Goal: Use online tool/utility: Use online tool/utility

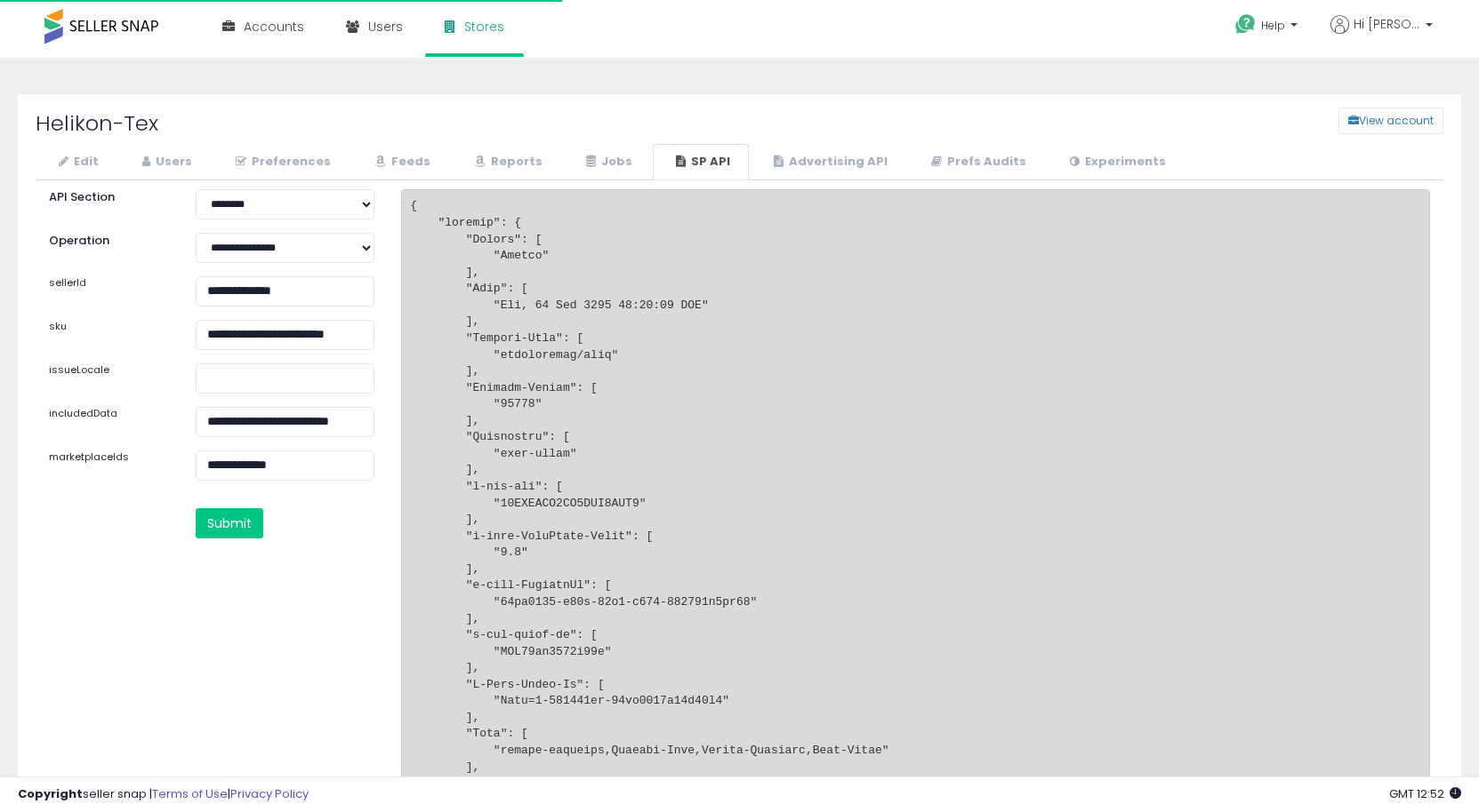
select select "********"
click at [248, 336] on input "**********" at bounding box center [284, 334] width 179 height 30
paste input "text"
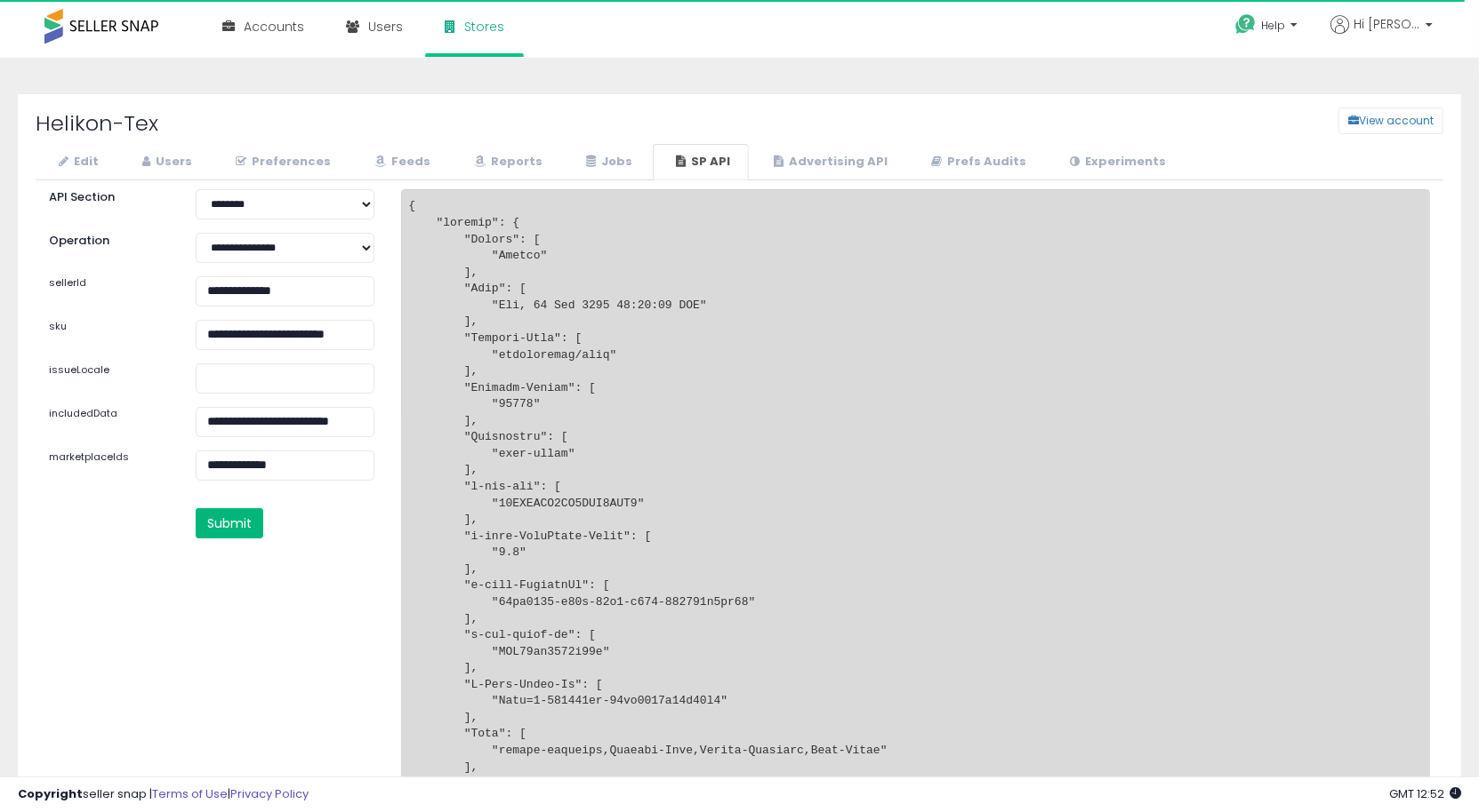
click at [241, 522] on button "Submit" at bounding box center [229, 523] width 67 height 30
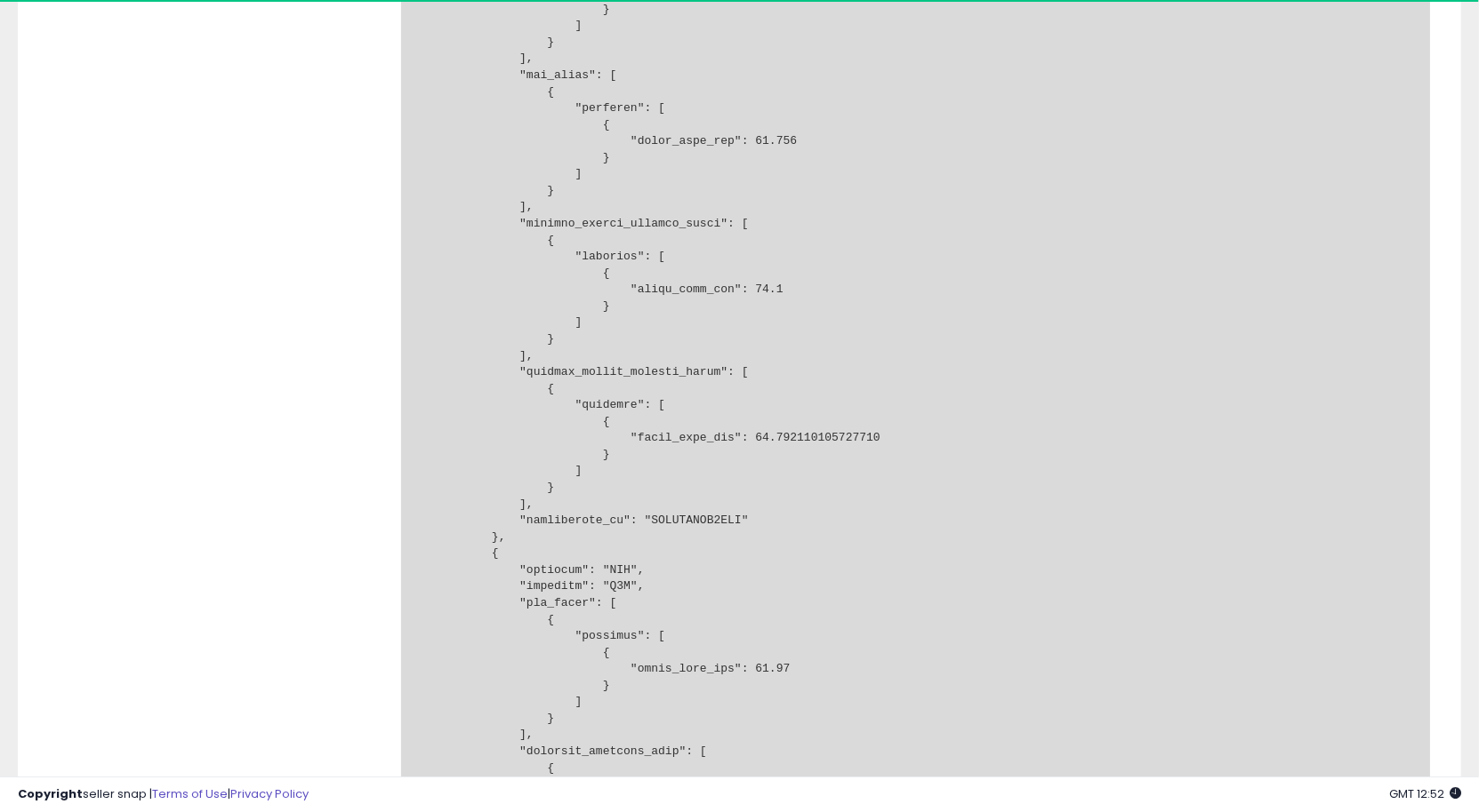
scroll to position [8181, 0]
drag, startPoint x: 696, startPoint y: 446, endPoint x: 879, endPoint y: 445, distance: 183.0
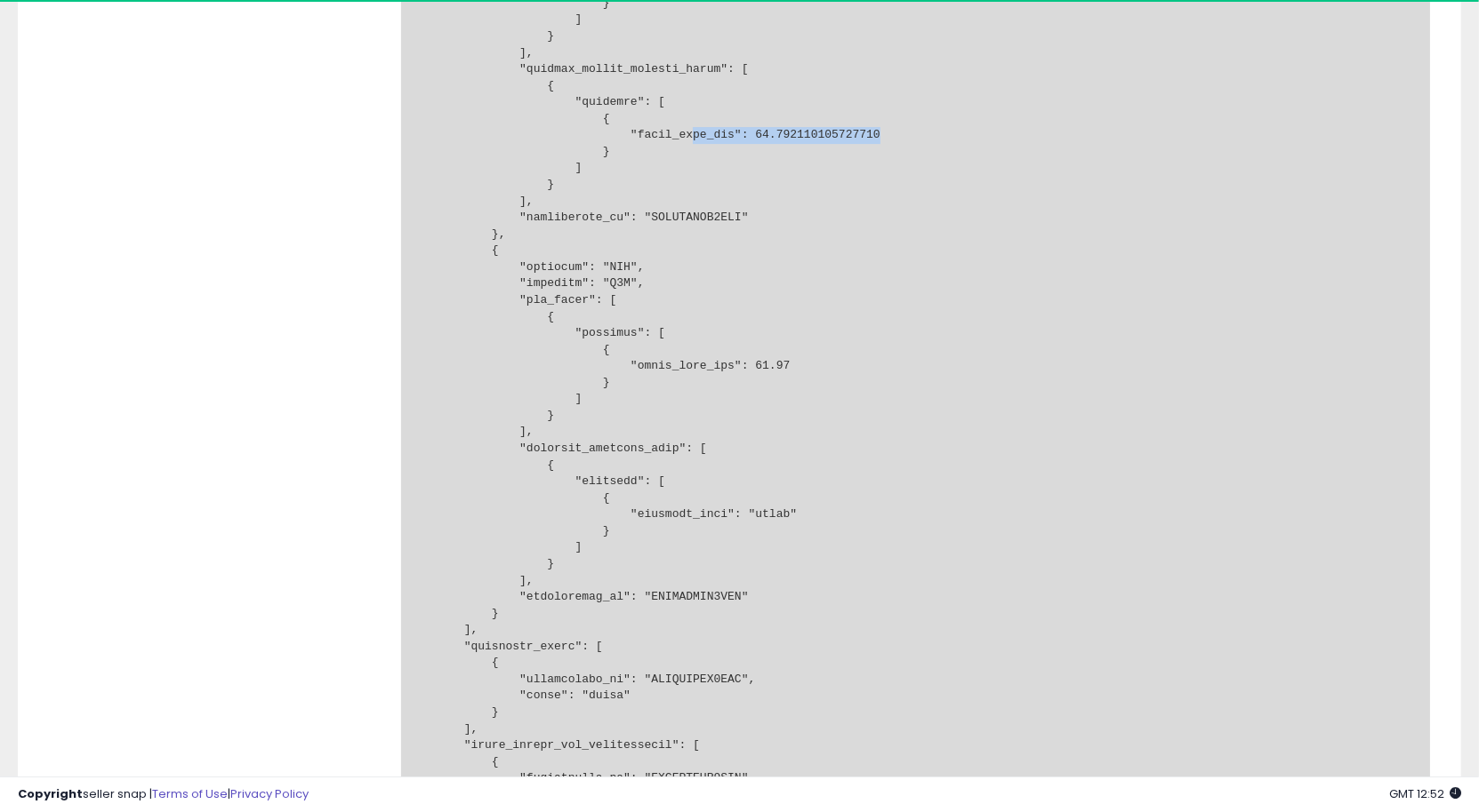
scroll to position [8514, 0]
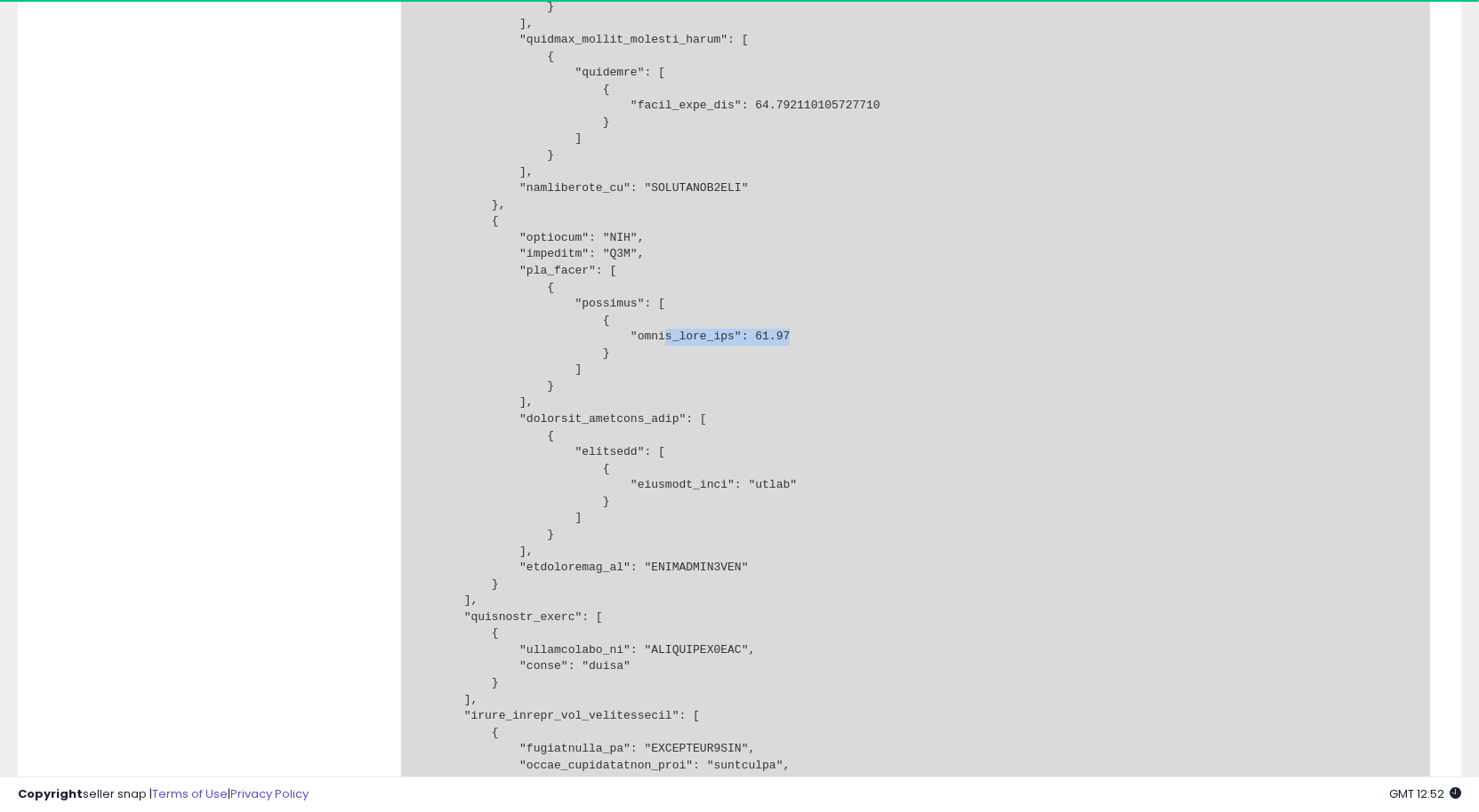
drag, startPoint x: 663, startPoint y: 339, endPoint x: 888, endPoint y: 343, distance: 225.0
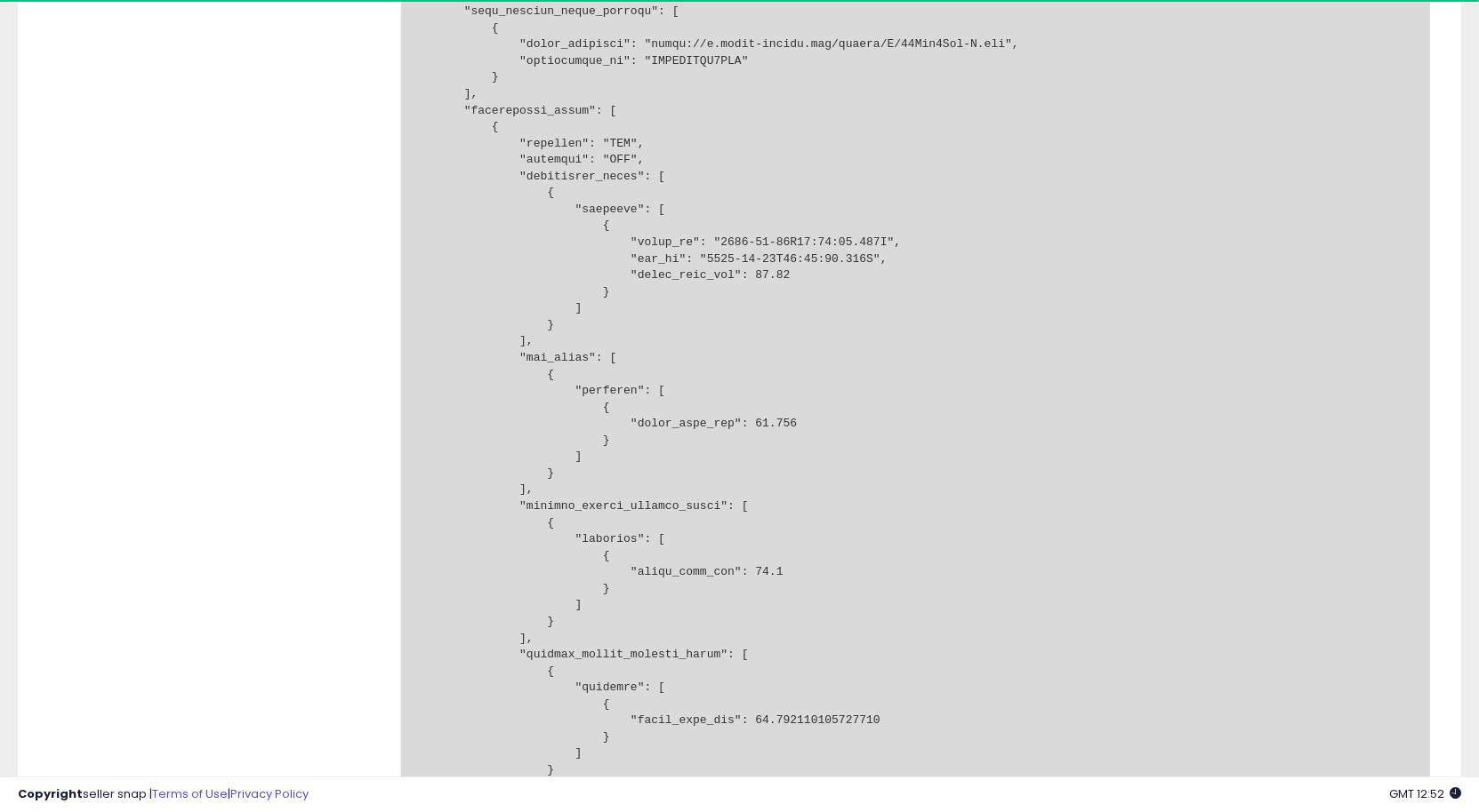
scroll to position [7902, 0]
drag, startPoint x: 722, startPoint y: 419, endPoint x: 890, endPoint y: 423, distance: 168.0
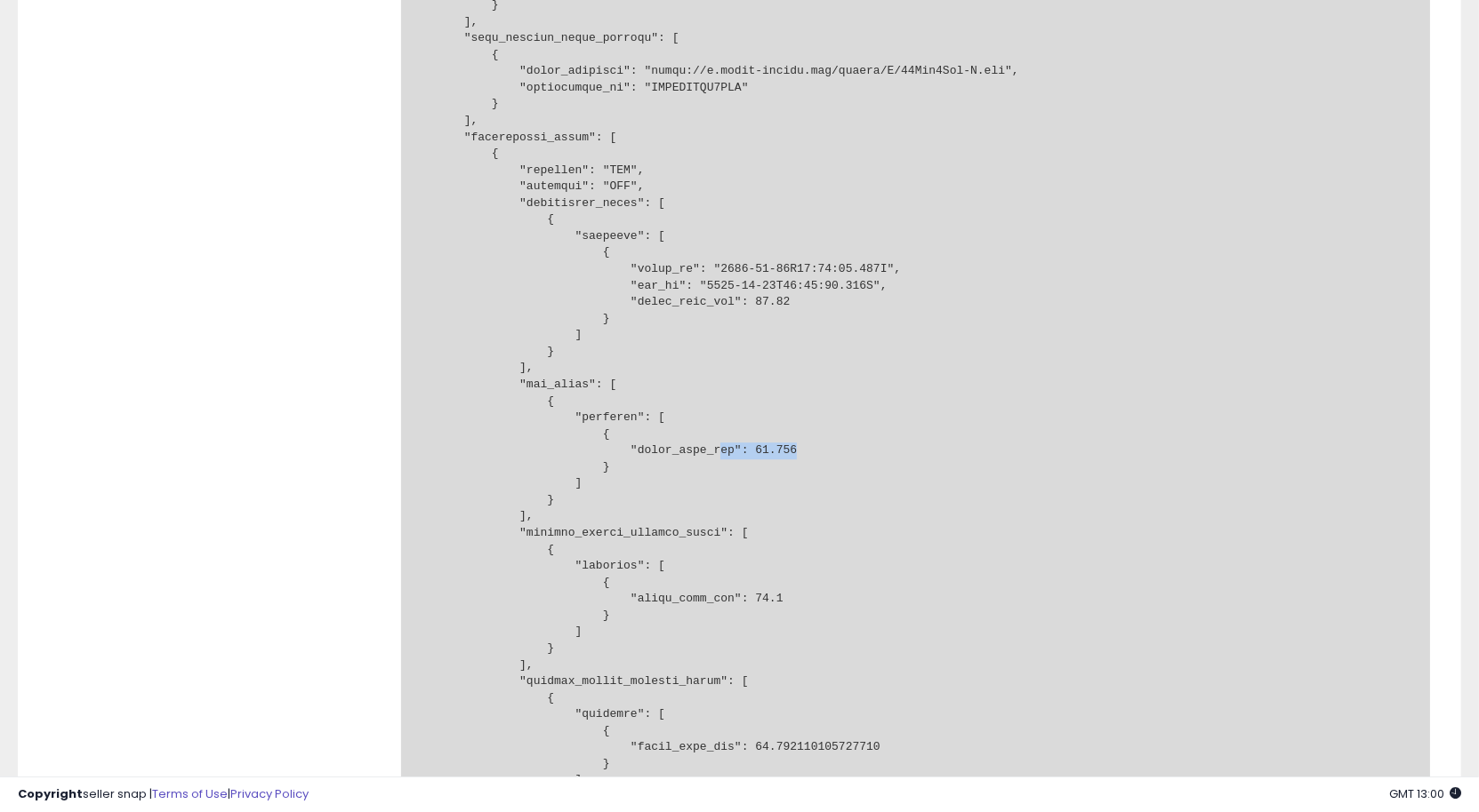
scroll to position [7860, 0]
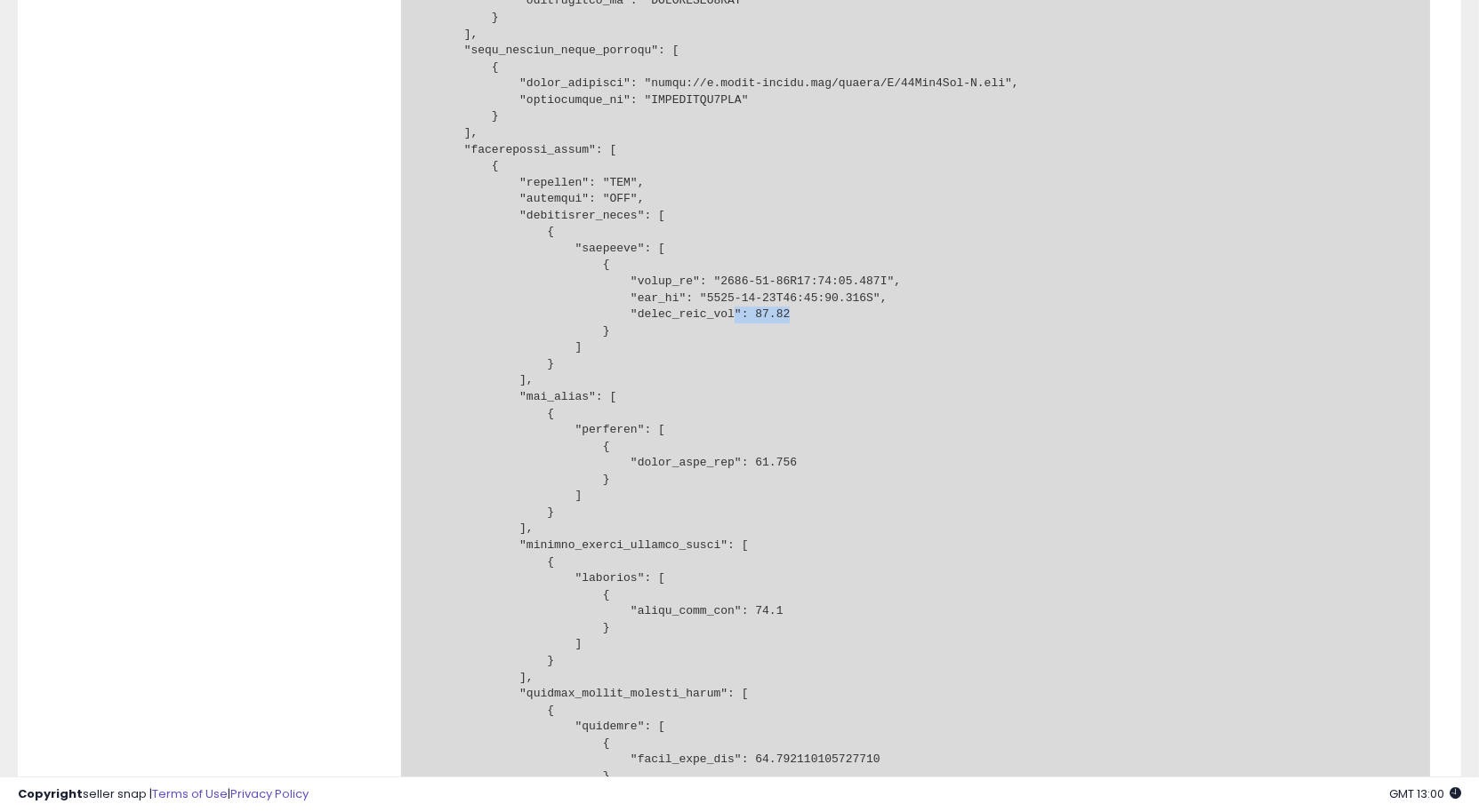
drag, startPoint x: 737, startPoint y: 317, endPoint x: 883, endPoint y: 315, distance: 146.0
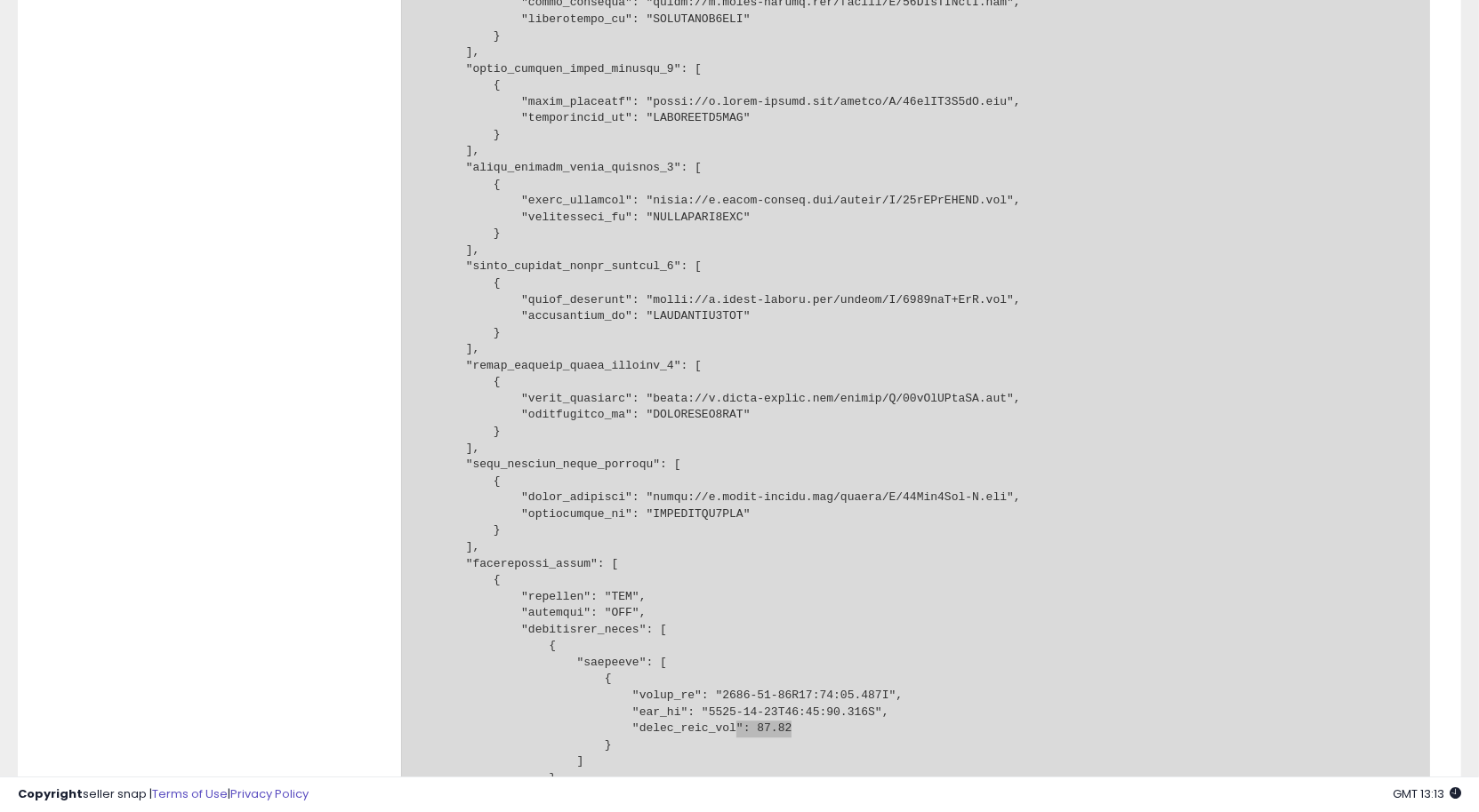
scroll to position [7737, 0]
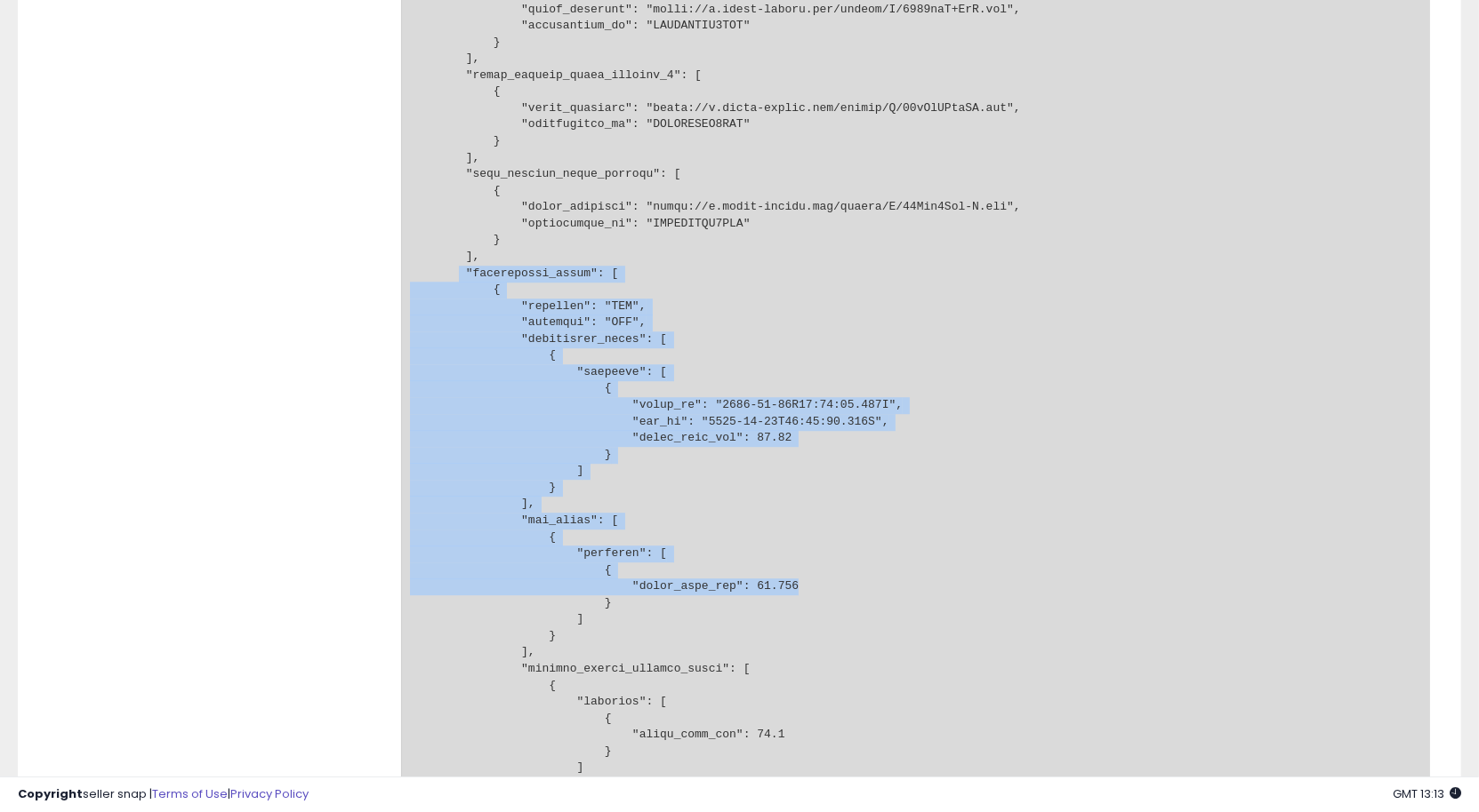
drag, startPoint x: 458, startPoint y: 277, endPoint x: 931, endPoint y: 596, distance: 570.5
drag, startPoint x: 582, startPoint y: 354, endPoint x: 486, endPoint y: 341, distance: 96.9
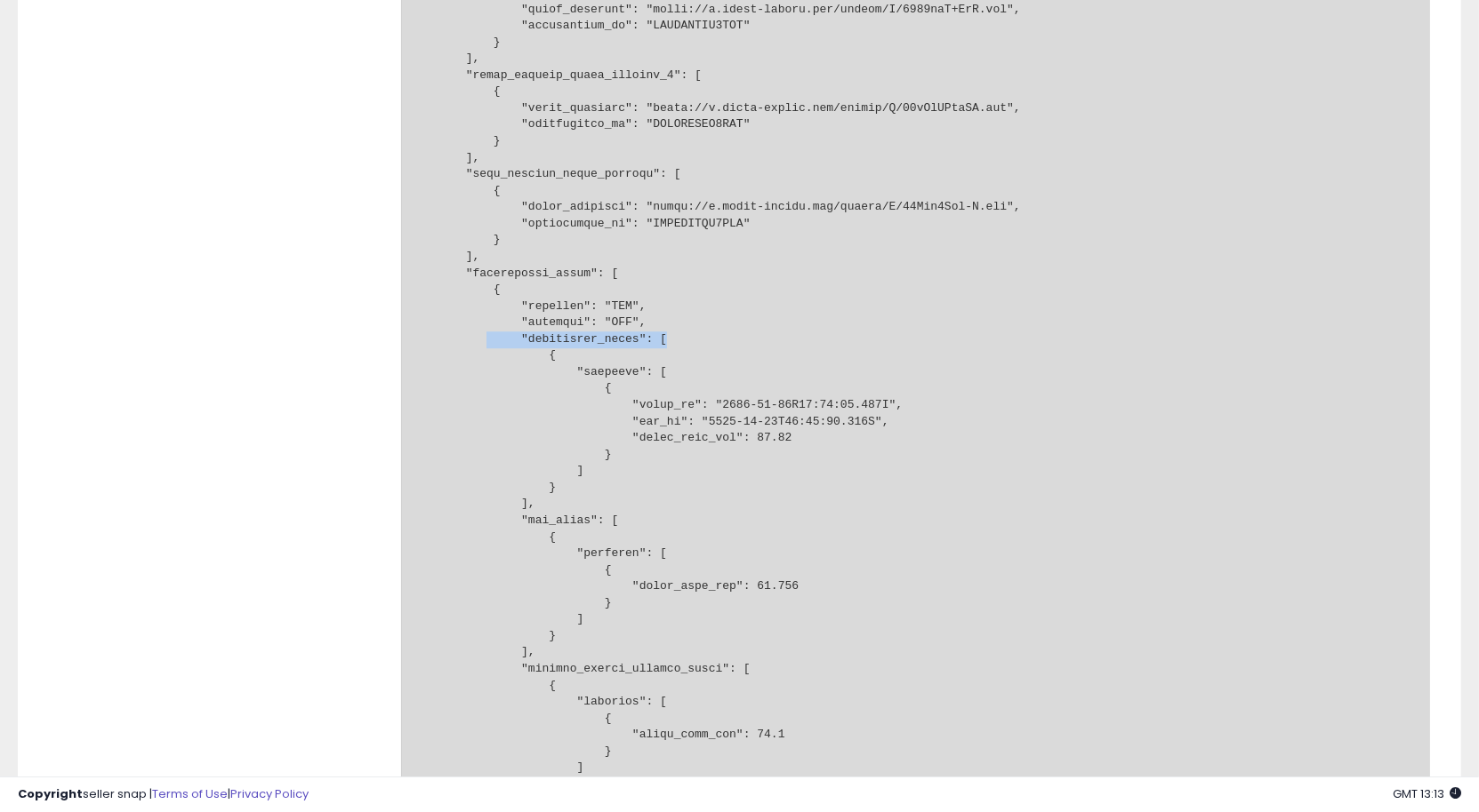
drag, startPoint x: 487, startPoint y: 340, endPoint x: 720, endPoint y: 338, distance: 233.0
drag, startPoint x: 642, startPoint y: 436, endPoint x: 883, endPoint y: 444, distance: 241.1
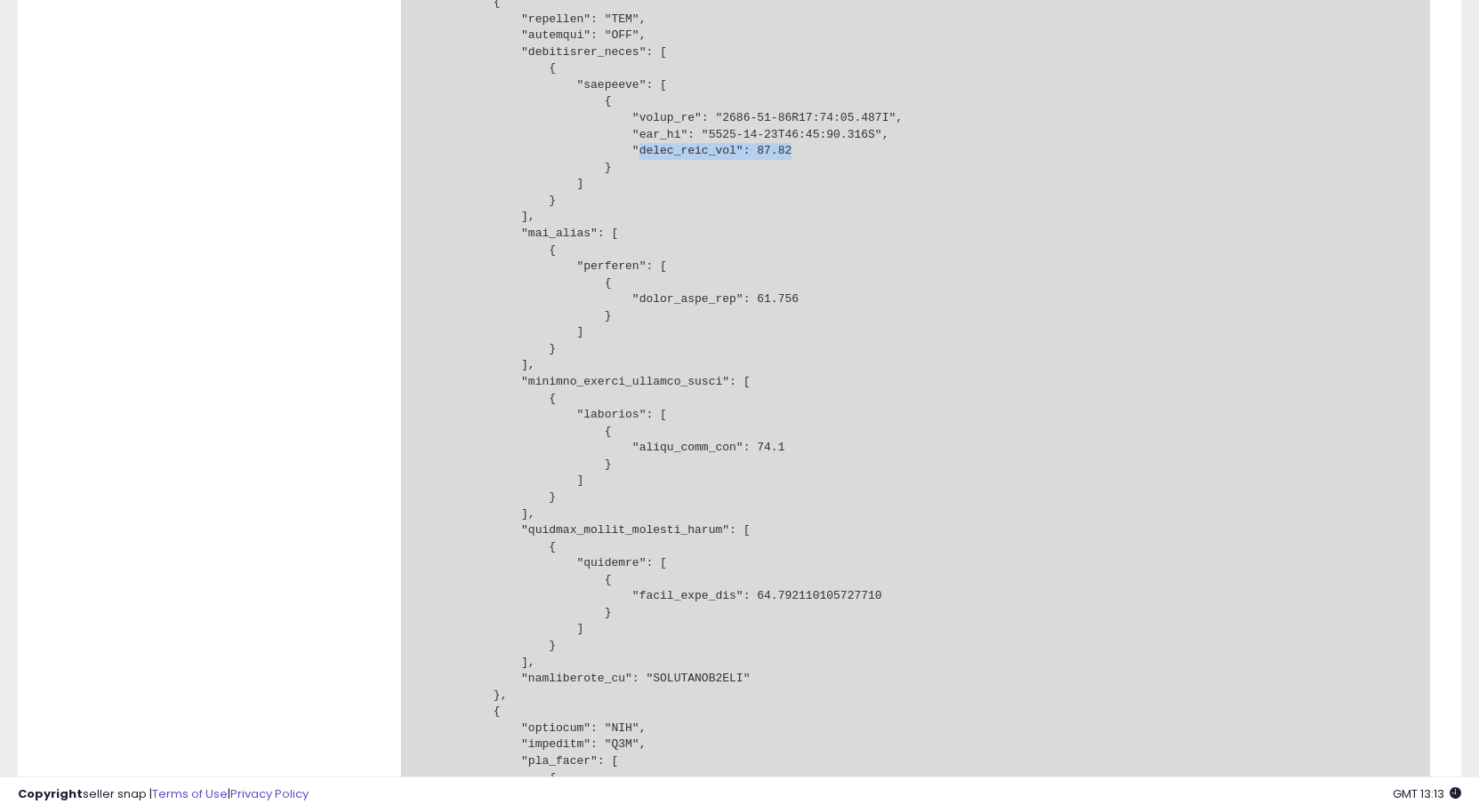
scroll to position [8026, 0]
drag, startPoint x: 531, startPoint y: 239, endPoint x: 627, endPoint y: 255, distance: 97.3
drag, startPoint x: 677, startPoint y: 302, endPoint x: 880, endPoint y: 290, distance: 203.4
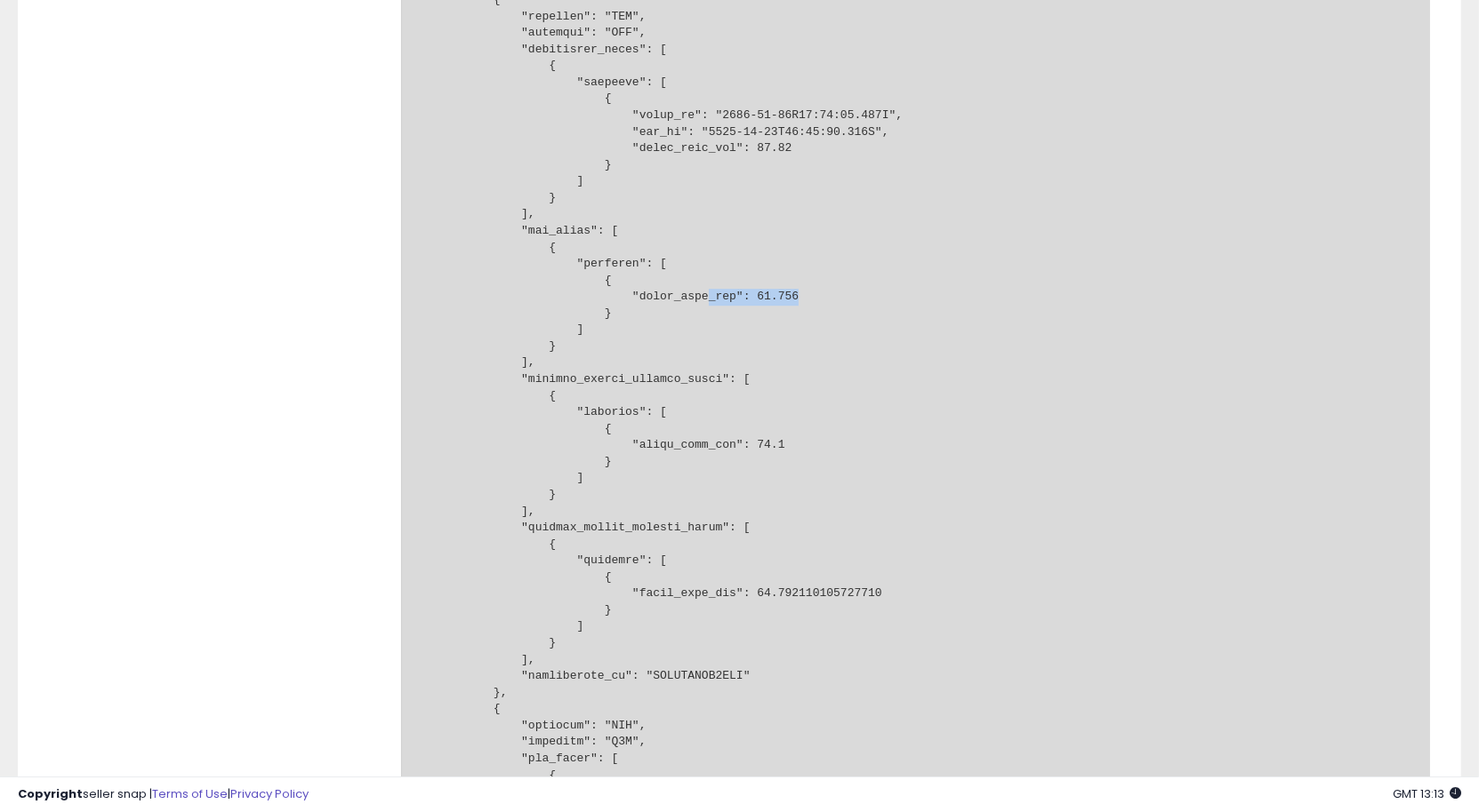
drag, startPoint x: 709, startPoint y: 302, endPoint x: 883, endPoint y: 300, distance: 174.0
drag, startPoint x: 668, startPoint y: 151, endPoint x: 855, endPoint y: 150, distance: 187.0
drag, startPoint x: 742, startPoint y: 122, endPoint x: 823, endPoint y: 120, distance: 81.0
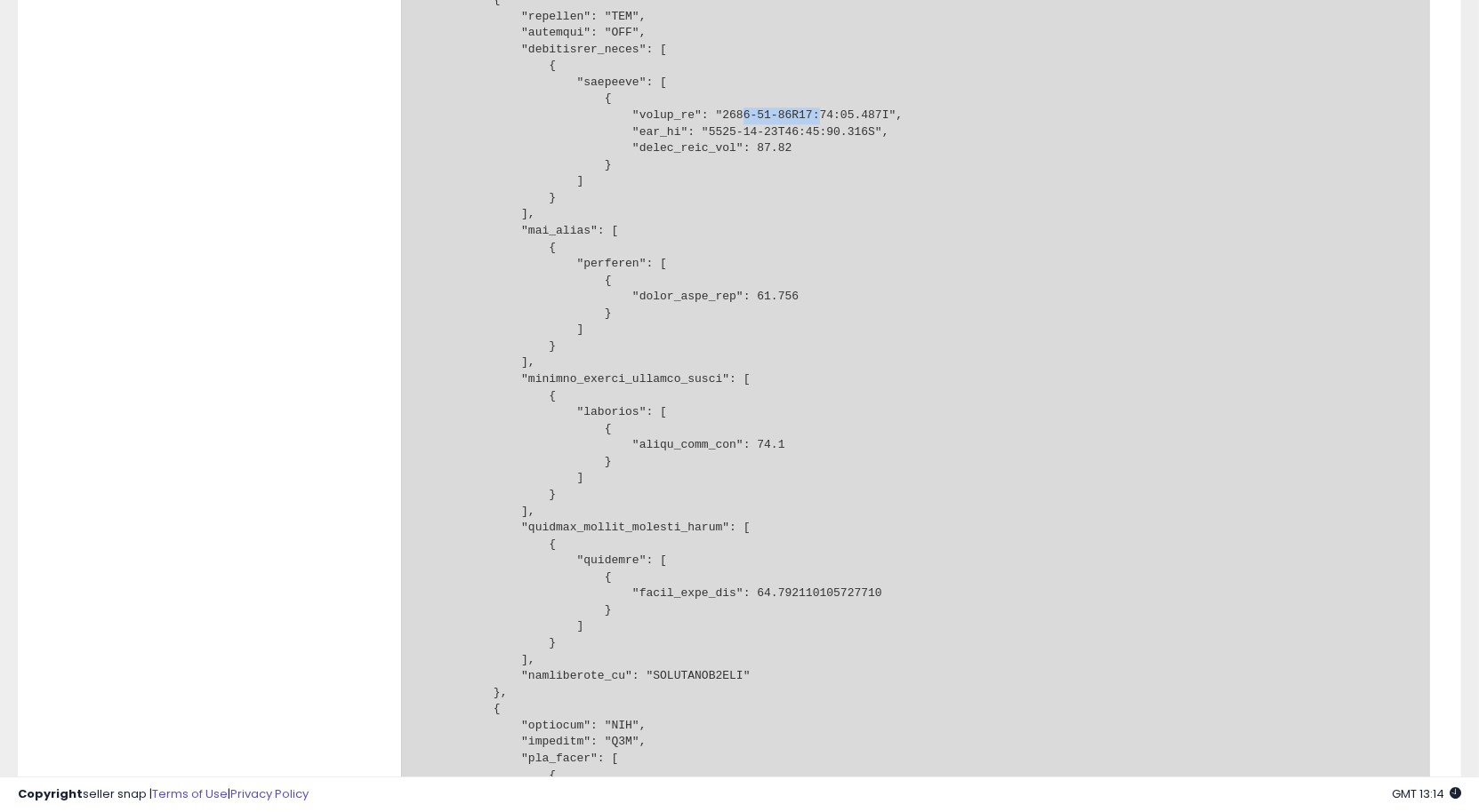
drag, startPoint x: 736, startPoint y: 136, endPoint x: 793, endPoint y: 136, distance: 57.0
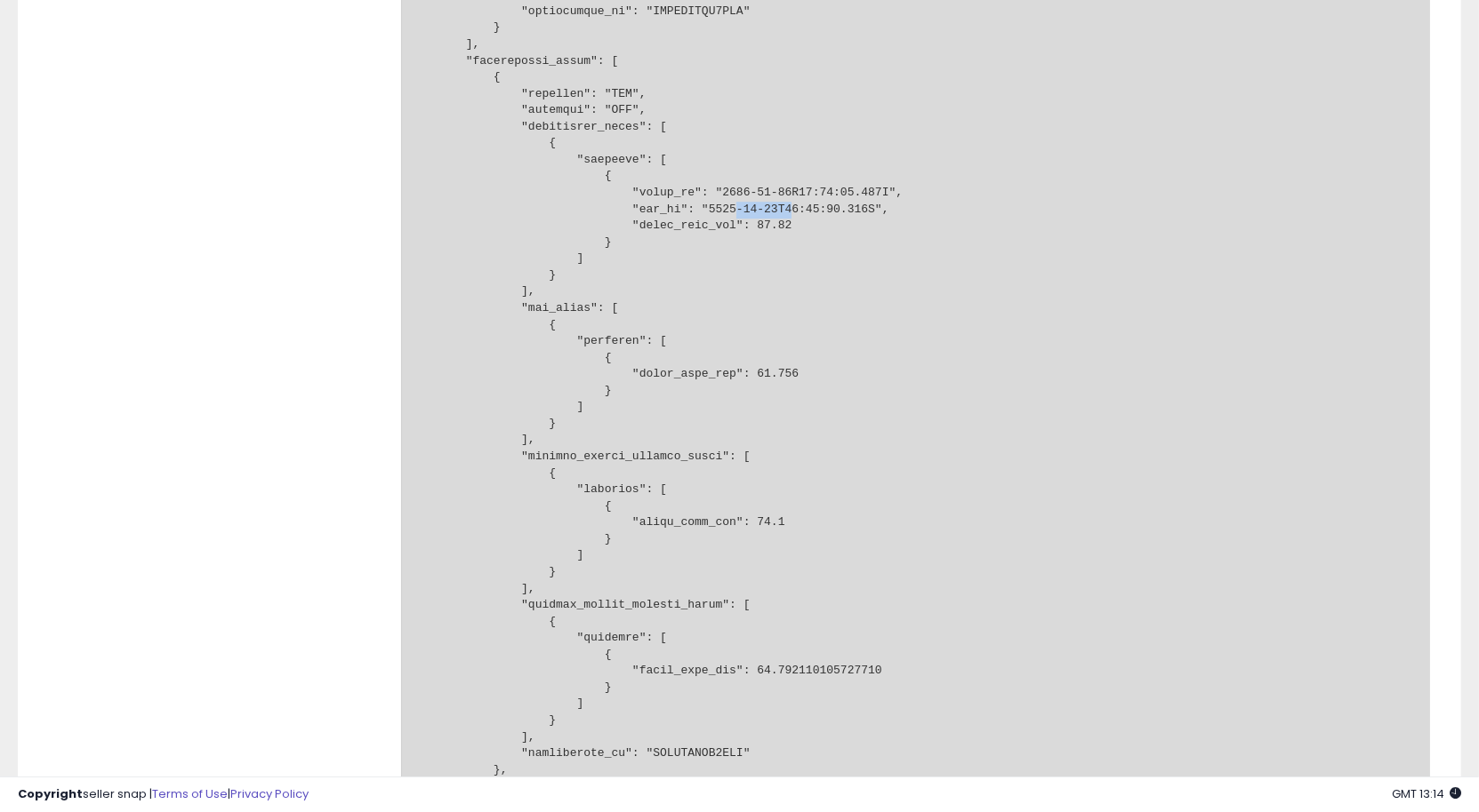
scroll to position [7940, 0]
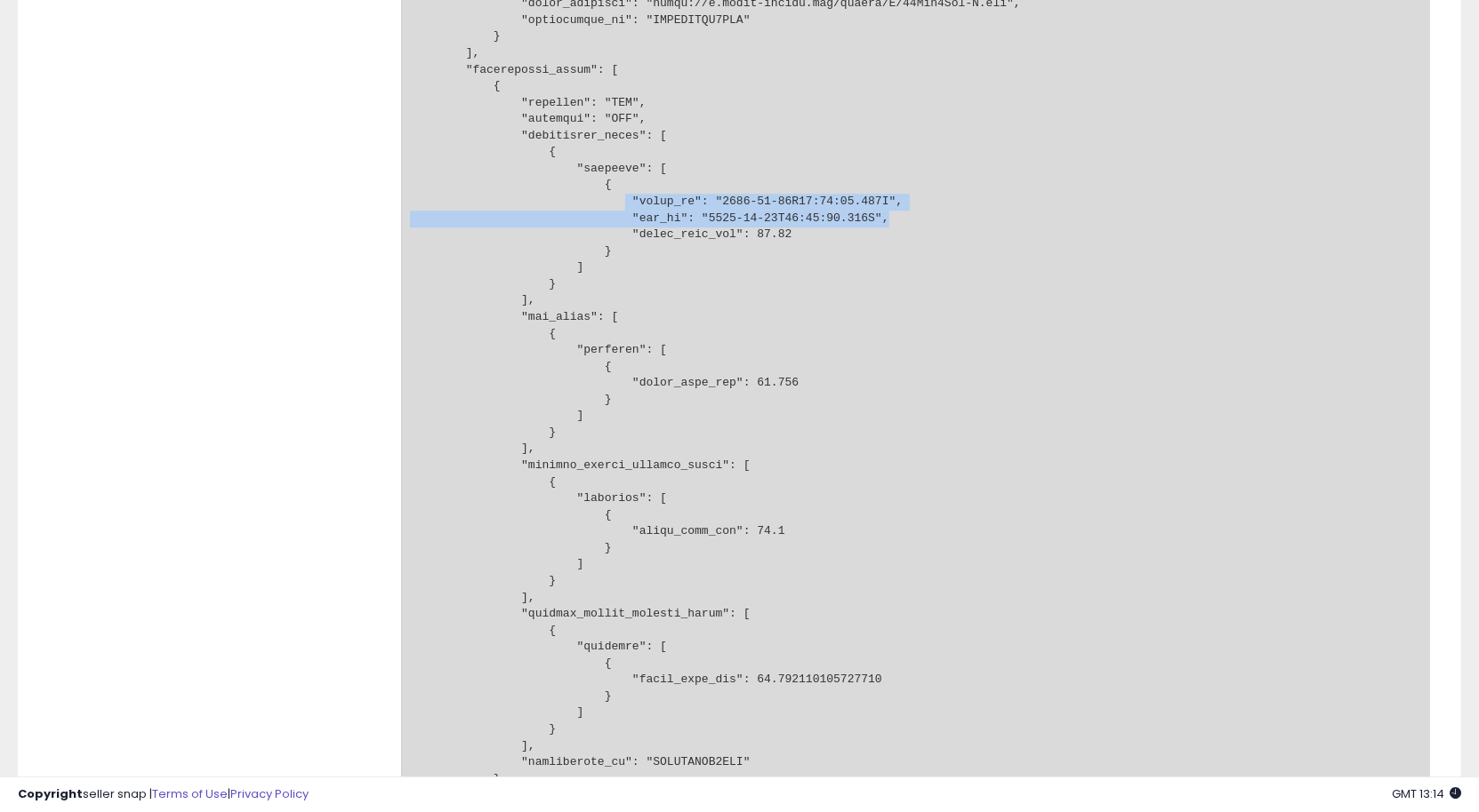
drag, startPoint x: 625, startPoint y: 201, endPoint x: 929, endPoint y: 216, distance: 304.4
drag, startPoint x: 633, startPoint y: 204, endPoint x: 893, endPoint y: 224, distance: 260.8
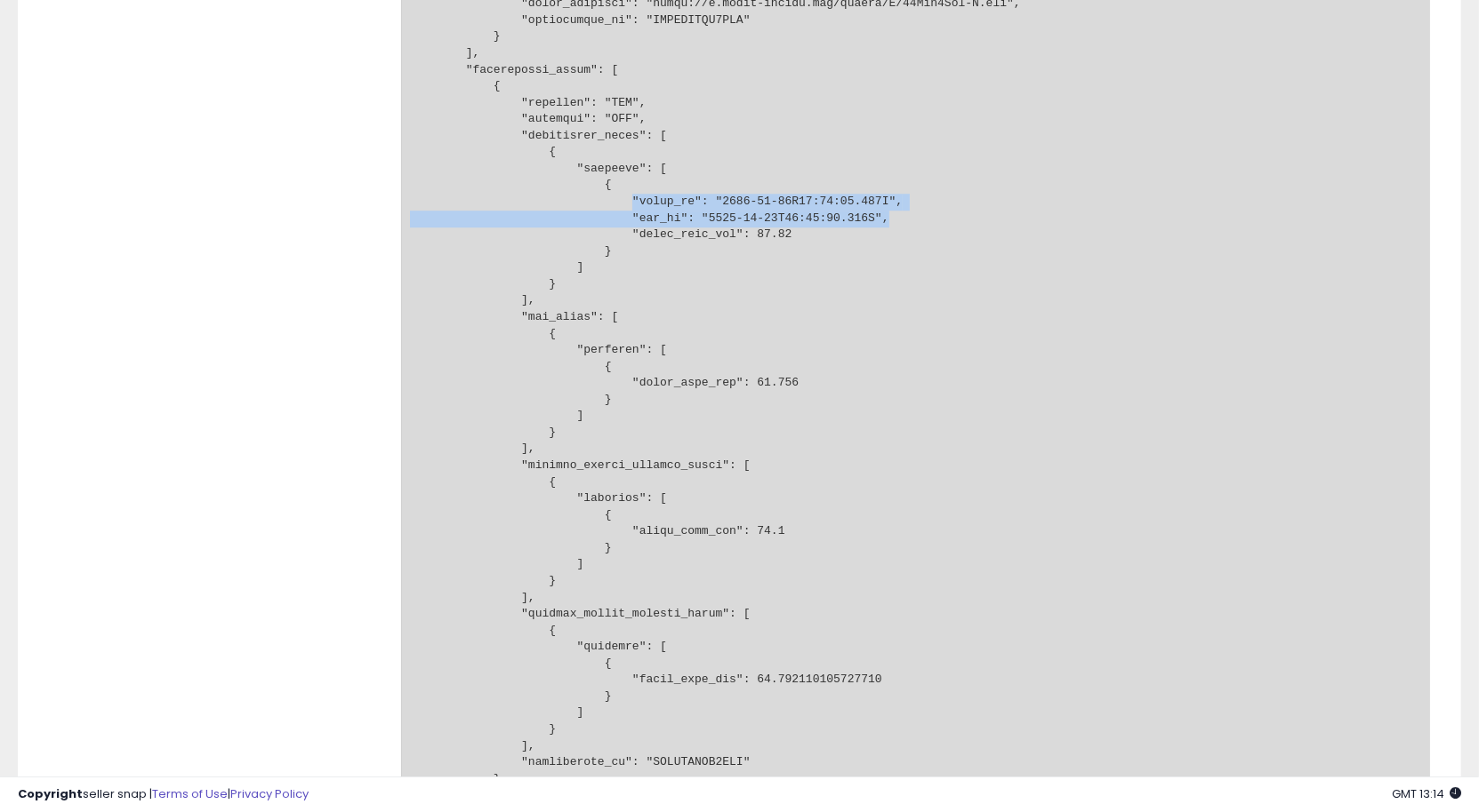
copy pre ""start_at": "[DATE]T07:00:00.000Z", "end_at": "[DATE]T07:00:00.000Z","
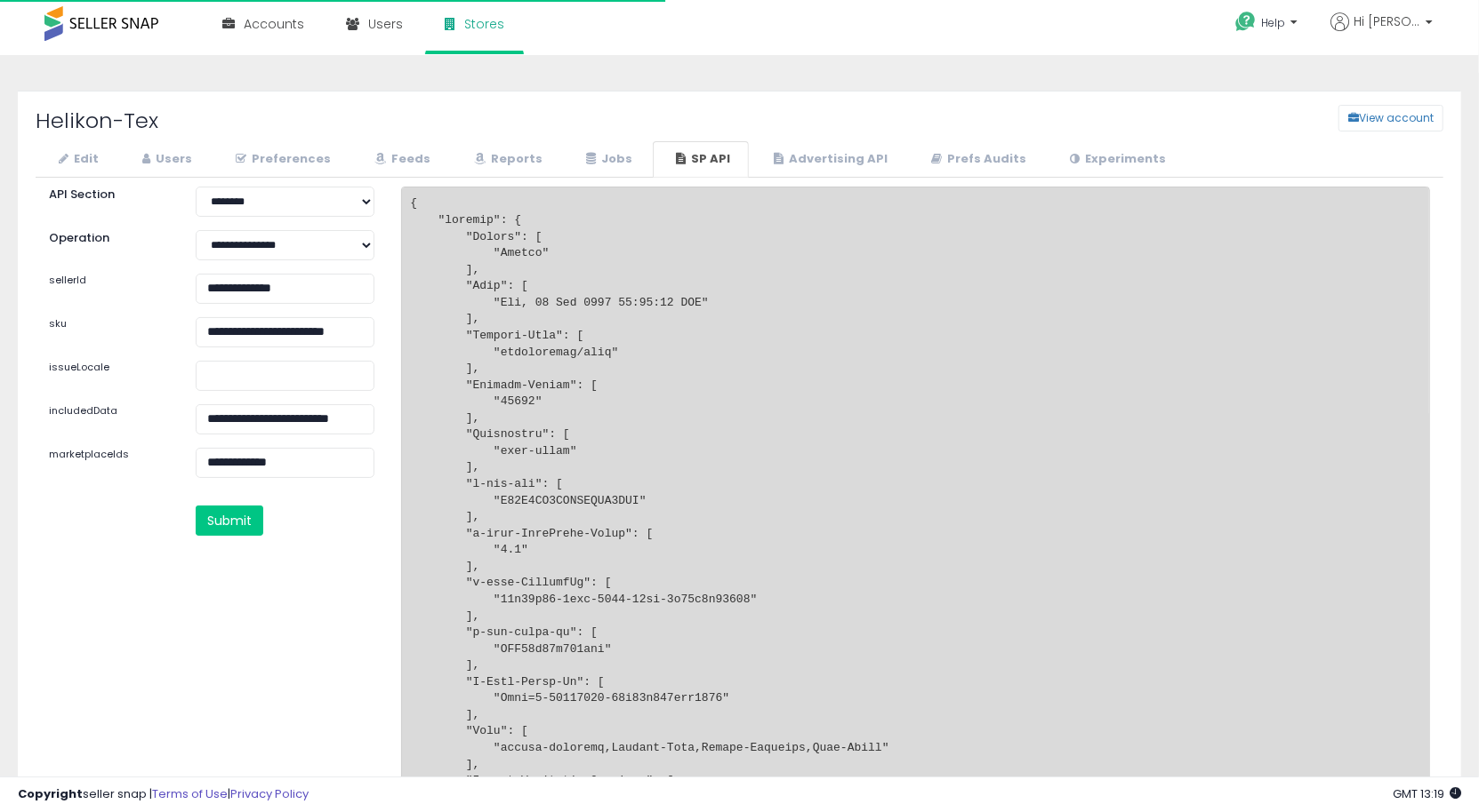
scroll to position [5, 0]
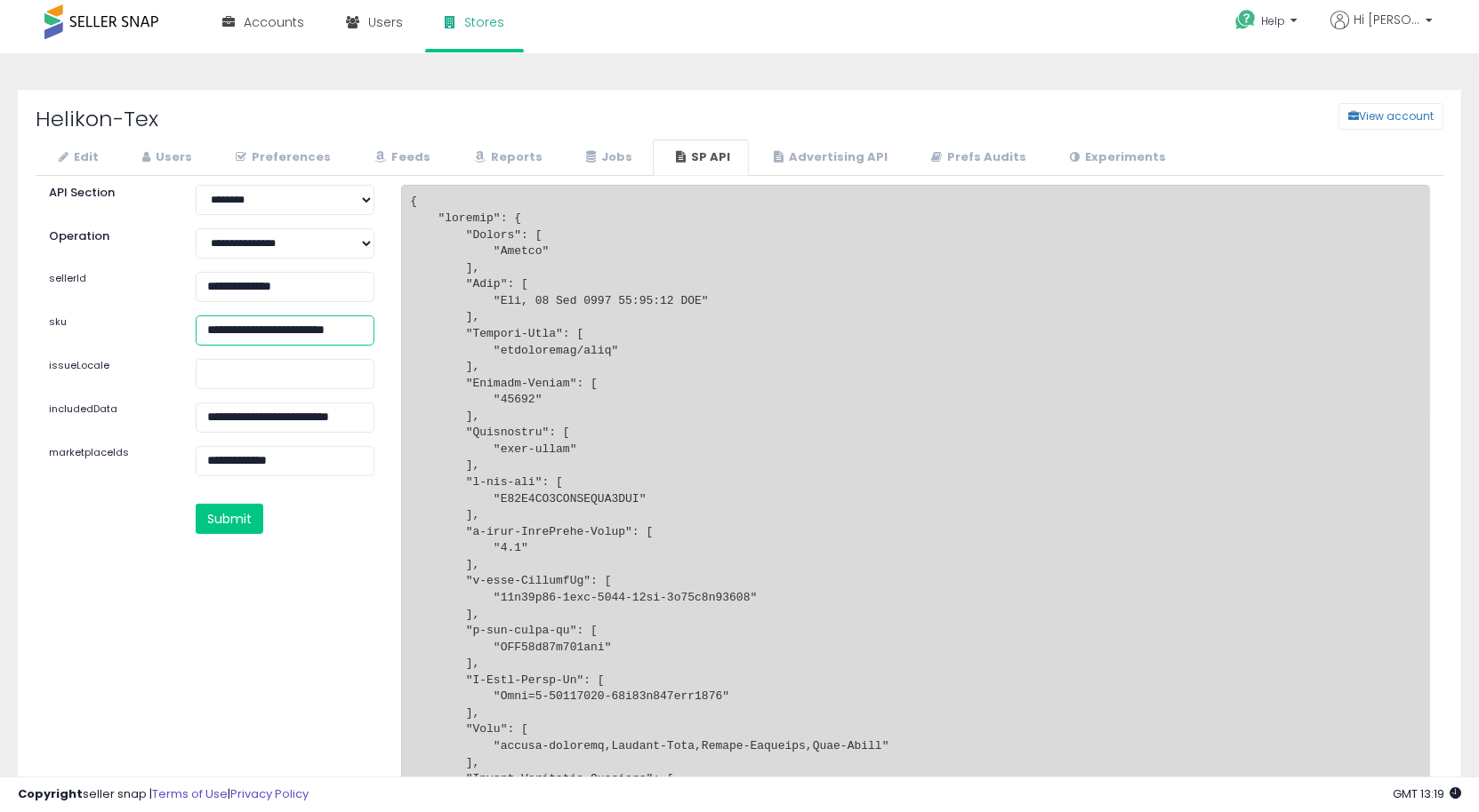
click at [248, 322] on input "**********" at bounding box center [284, 330] width 179 height 30
paste input "text"
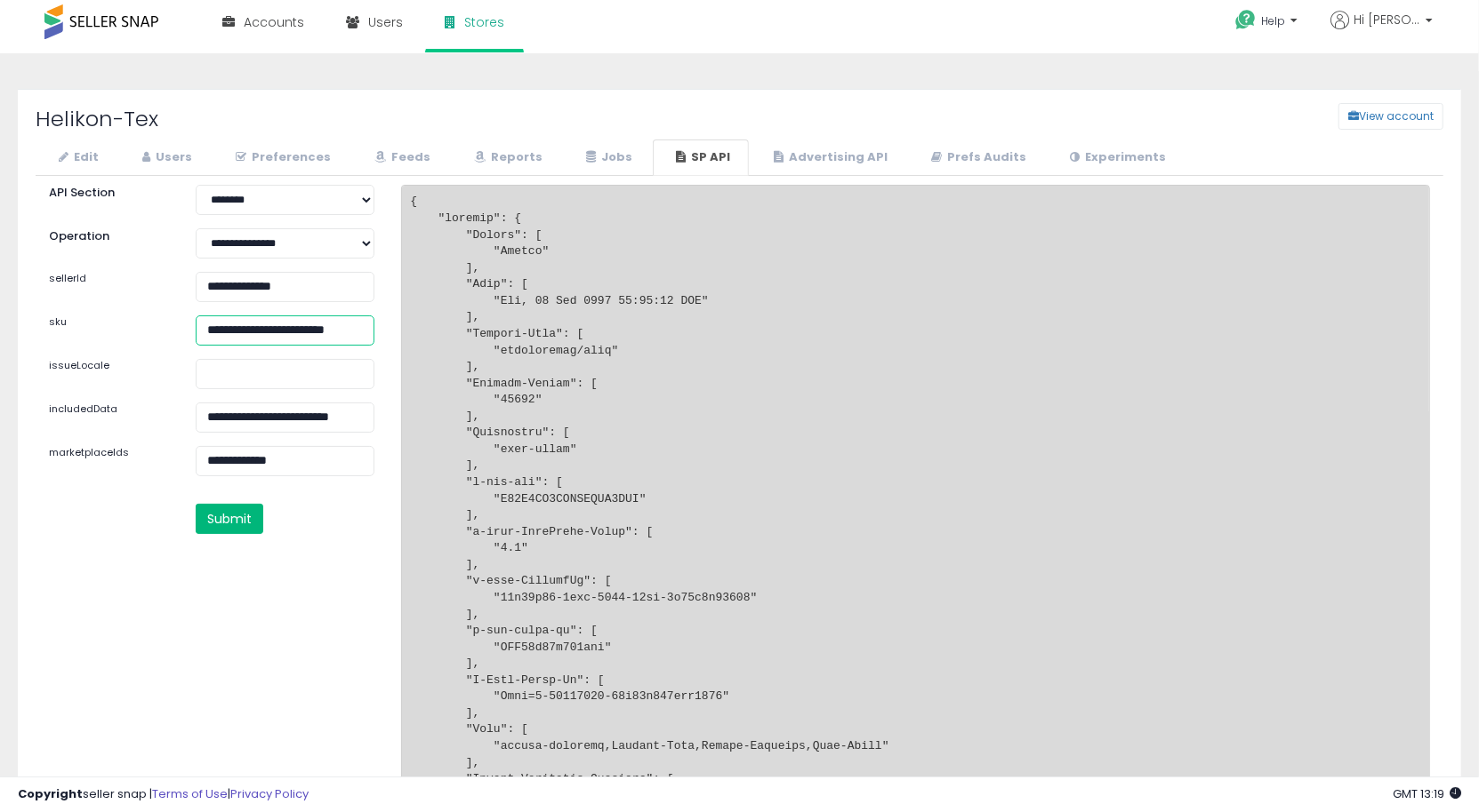
type input "**********"
click at [238, 518] on button "Submit" at bounding box center [229, 519] width 67 height 30
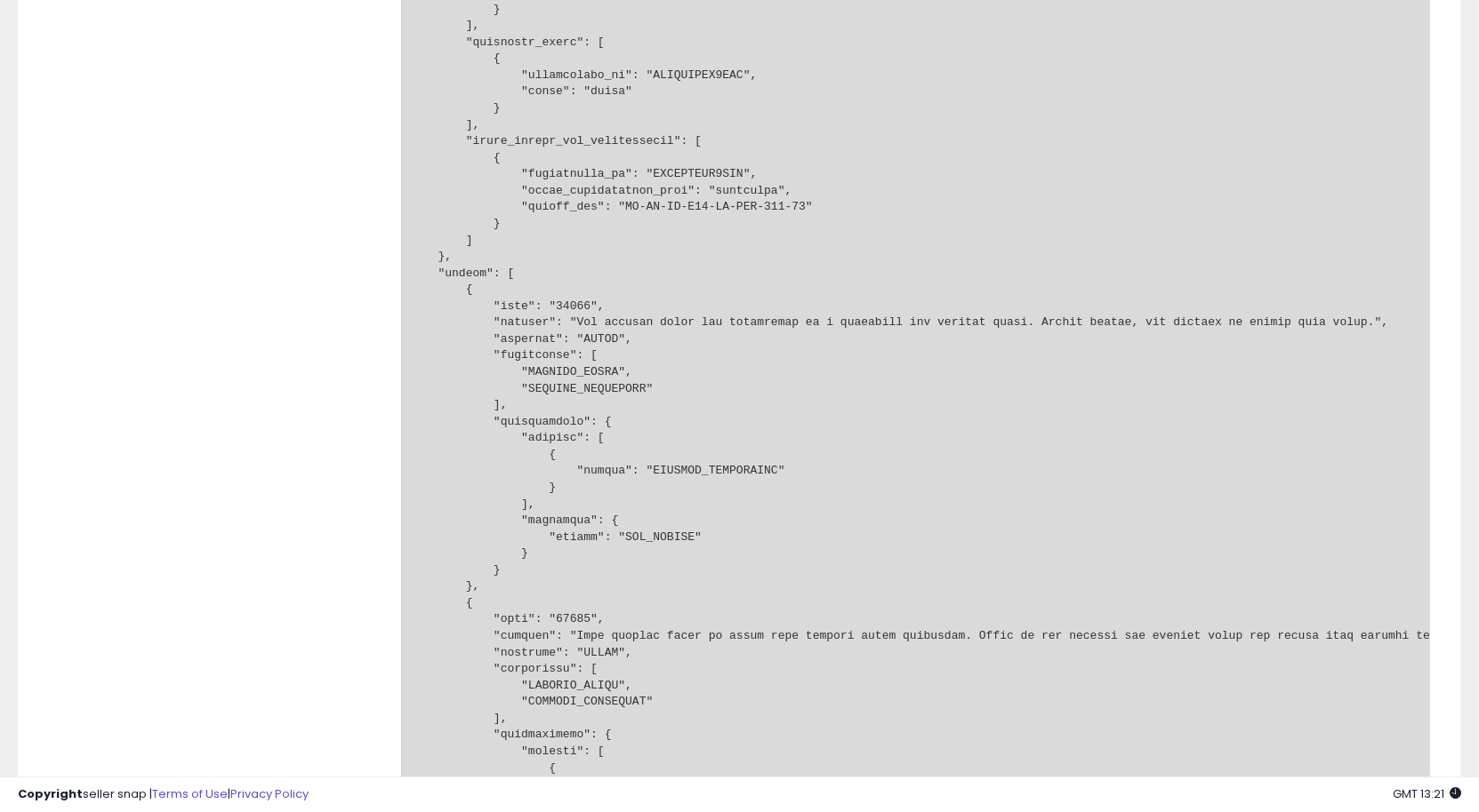
scroll to position [9385, 0]
